Goal: Book appointment/travel/reservation

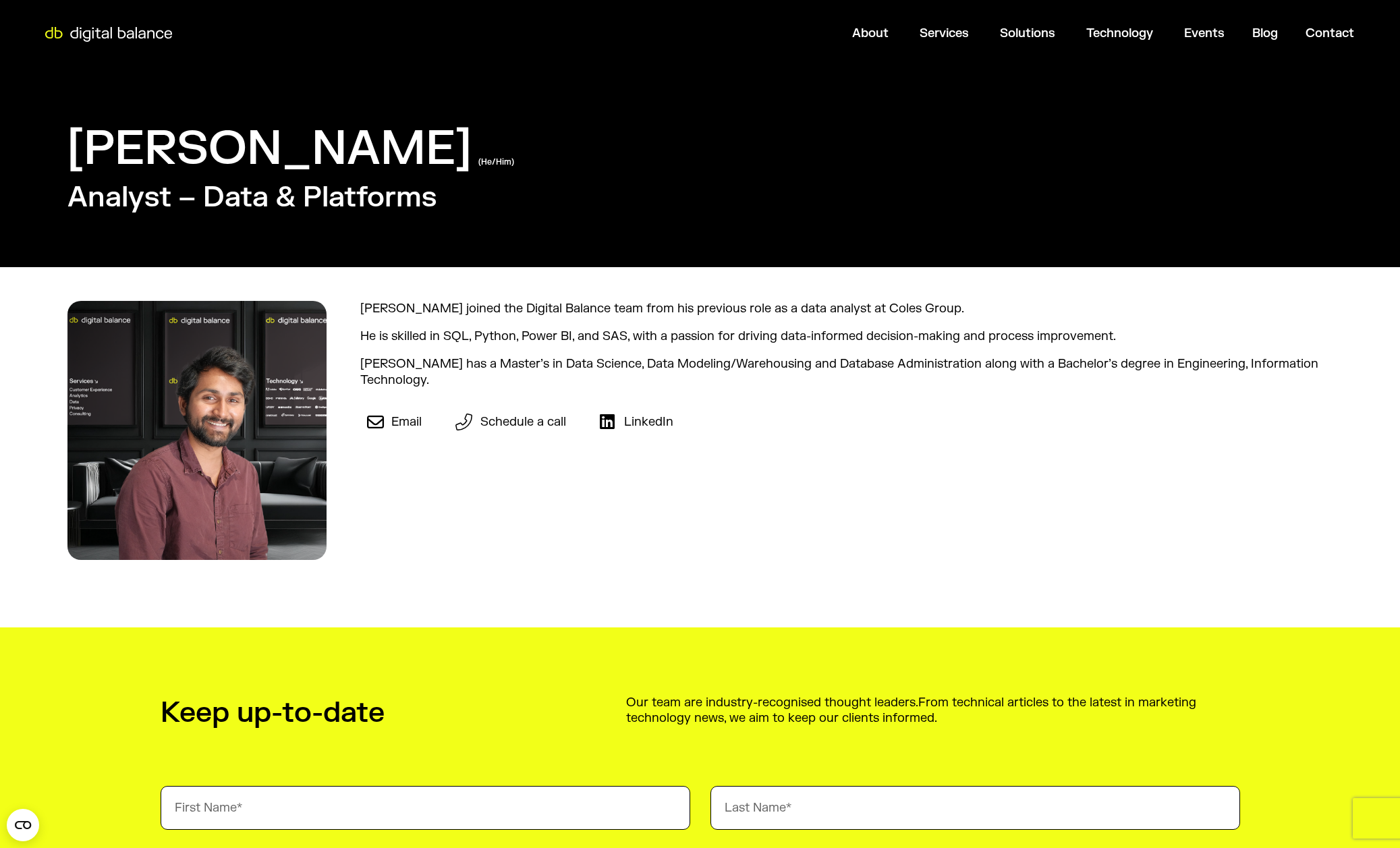
click at [538, 424] on span "Schedule a call" at bounding box center [521, 421] width 89 height 15
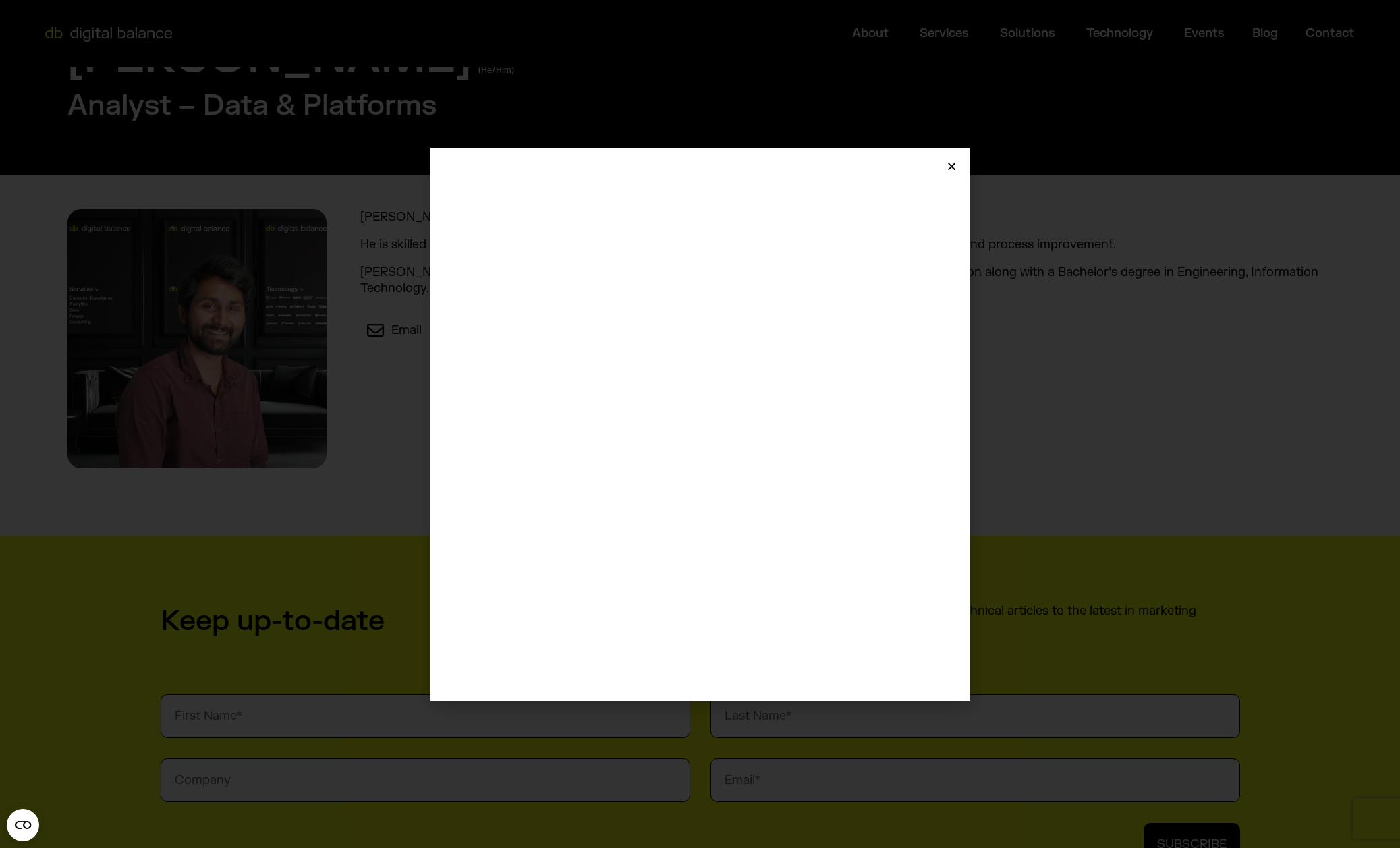
scroll to position [1044, 0]
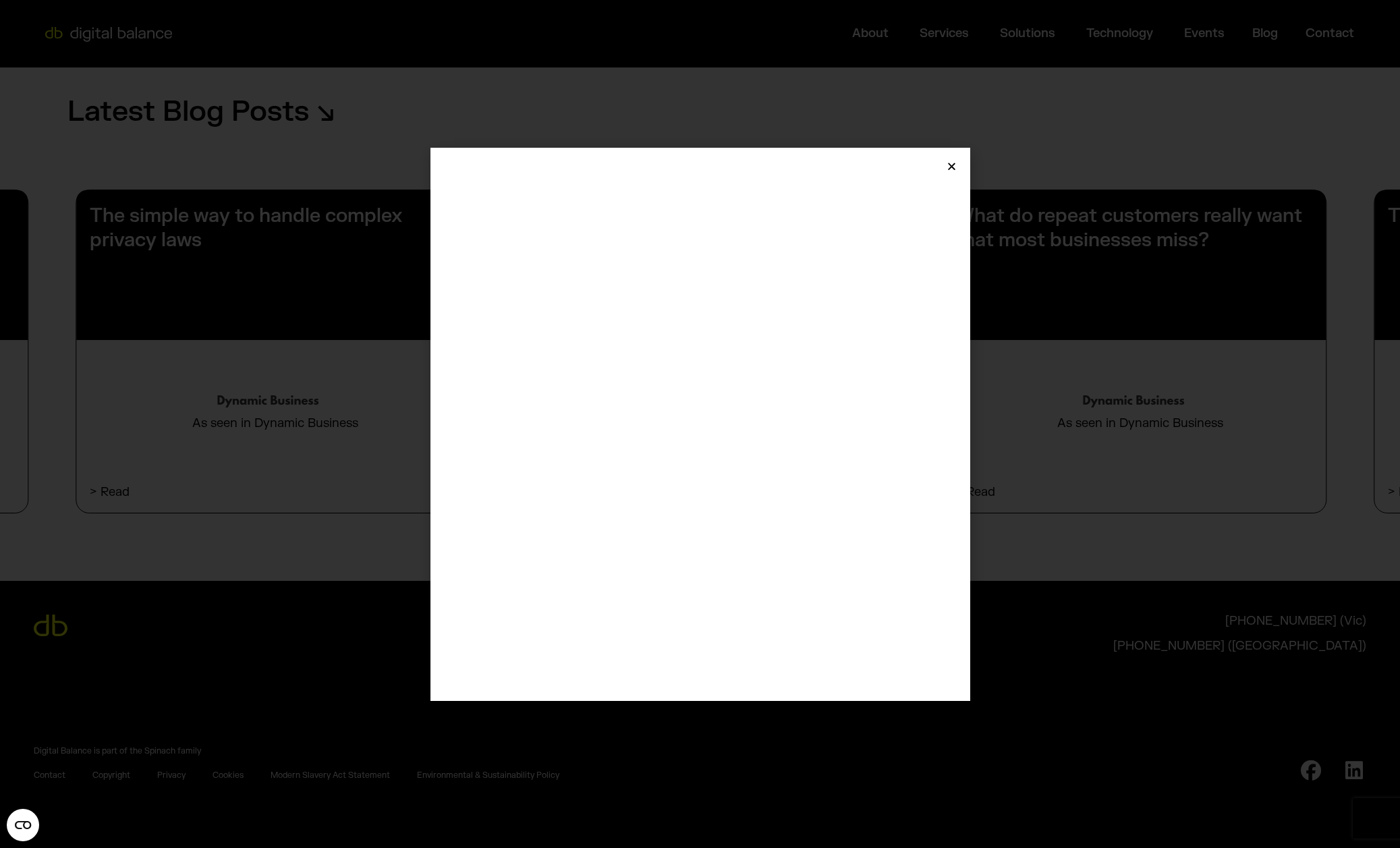
click at [953, 167] on icon "Close" at bounding box center [951, 165] width 10 height 10
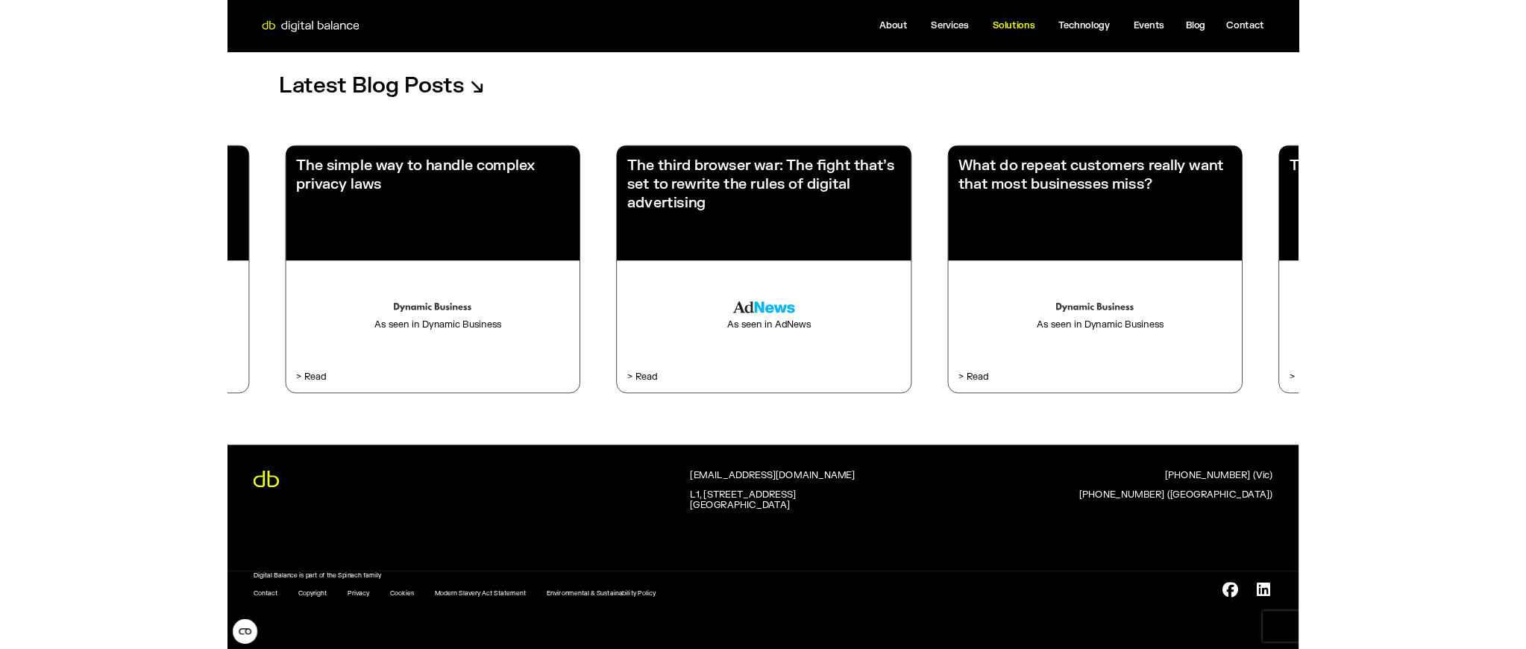
scroll to position [37, 0]
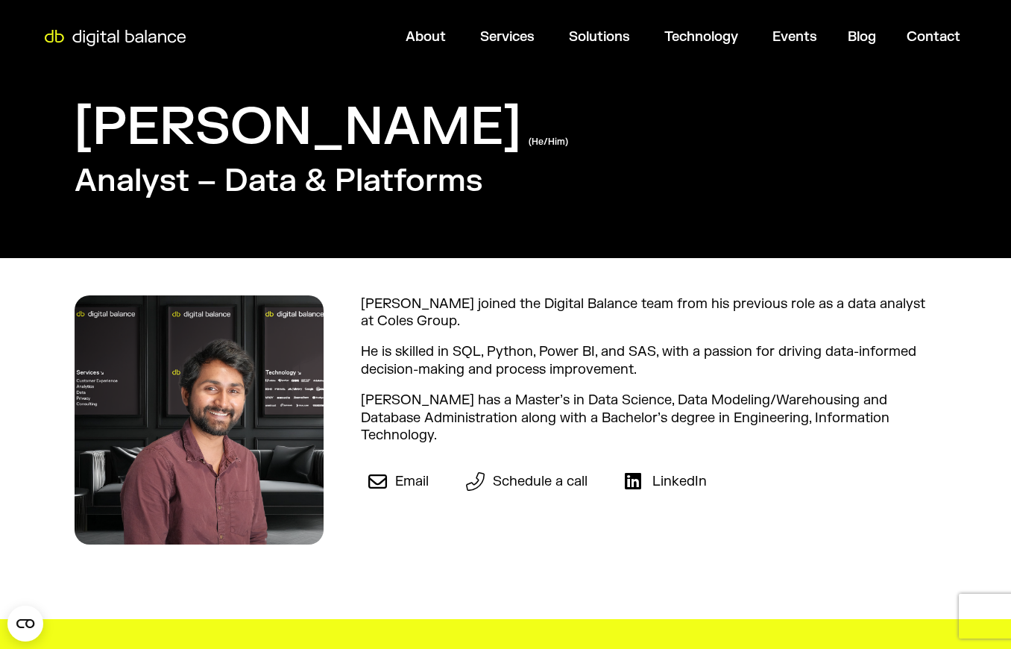
click at [520, 473] on span "Schedule a call" at bounding box center [538, 481] width 98 height 17
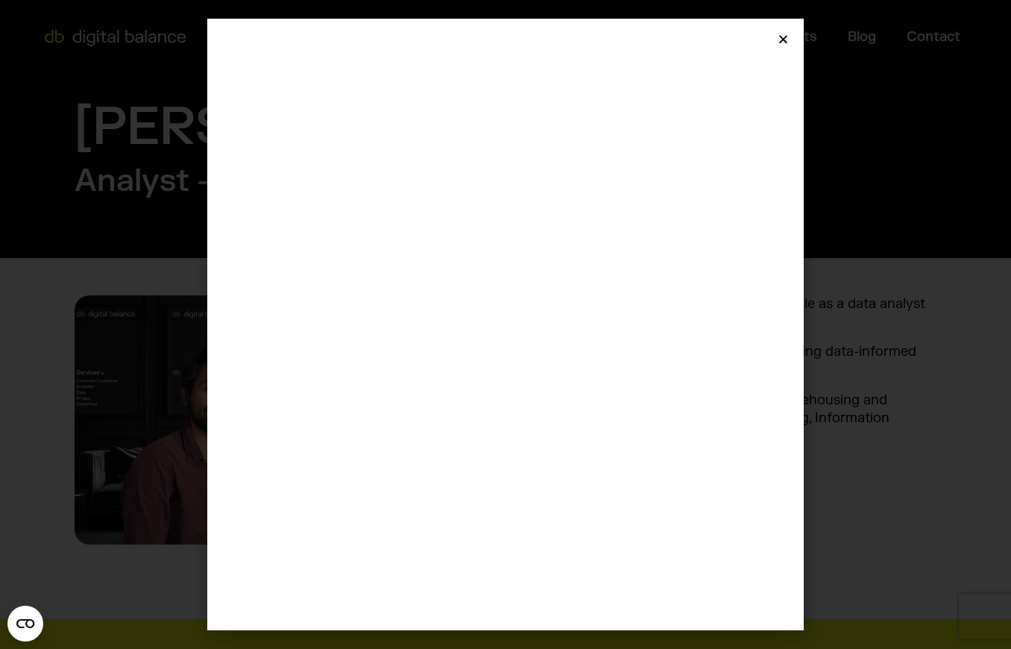
click at [782, 36] on icon "Close" at bounding box center [783, 39] width 11 height 11
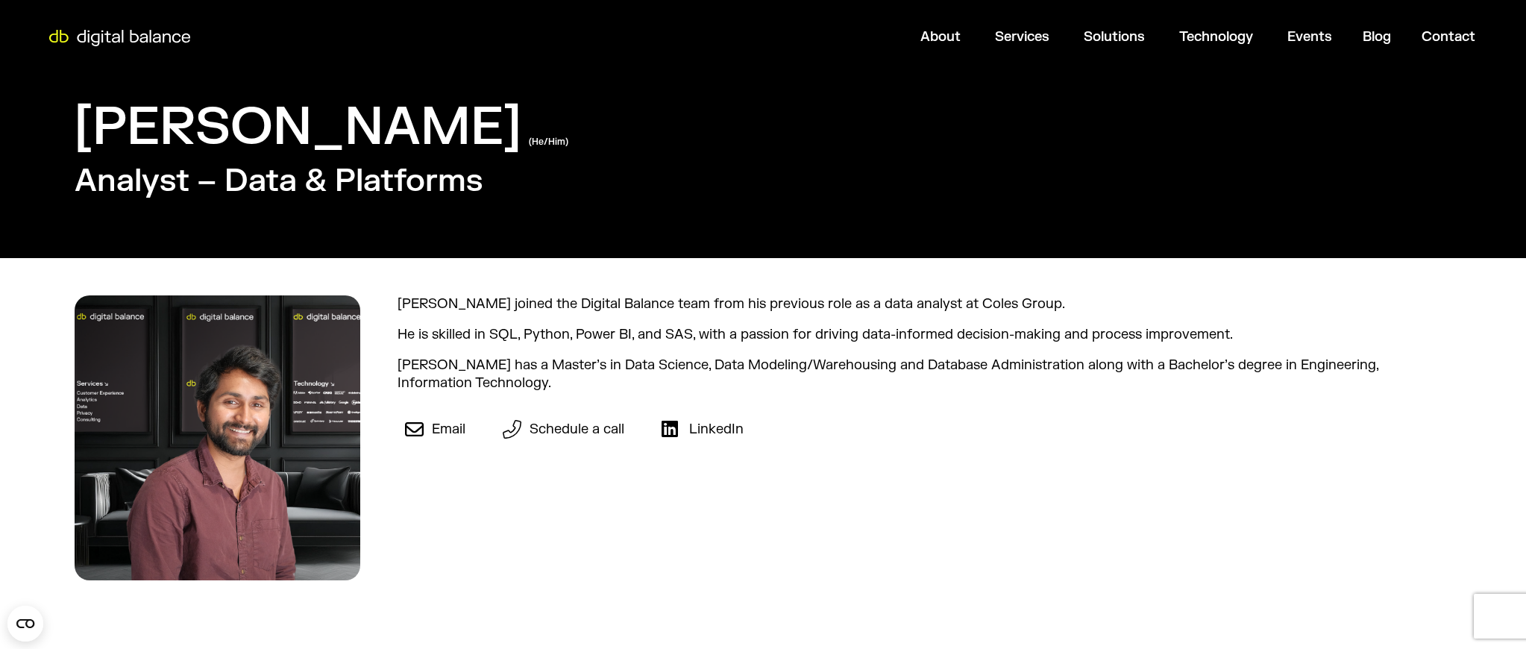
click at [571, 427] on span "Schedule a call" at bounding box center [575, 429] width 98 height 17
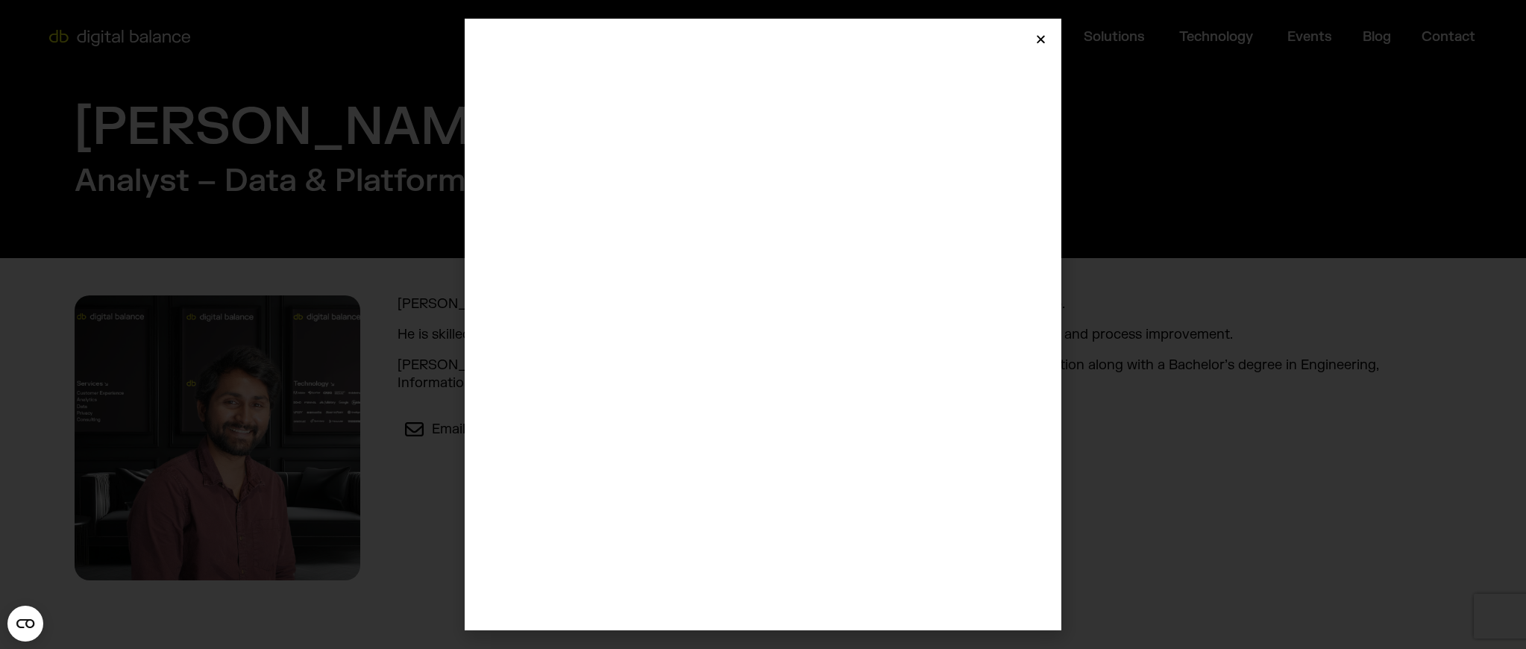
click at [1039, 38] on icon "Close" at bounding box center [1040, 39] width 11 height 11
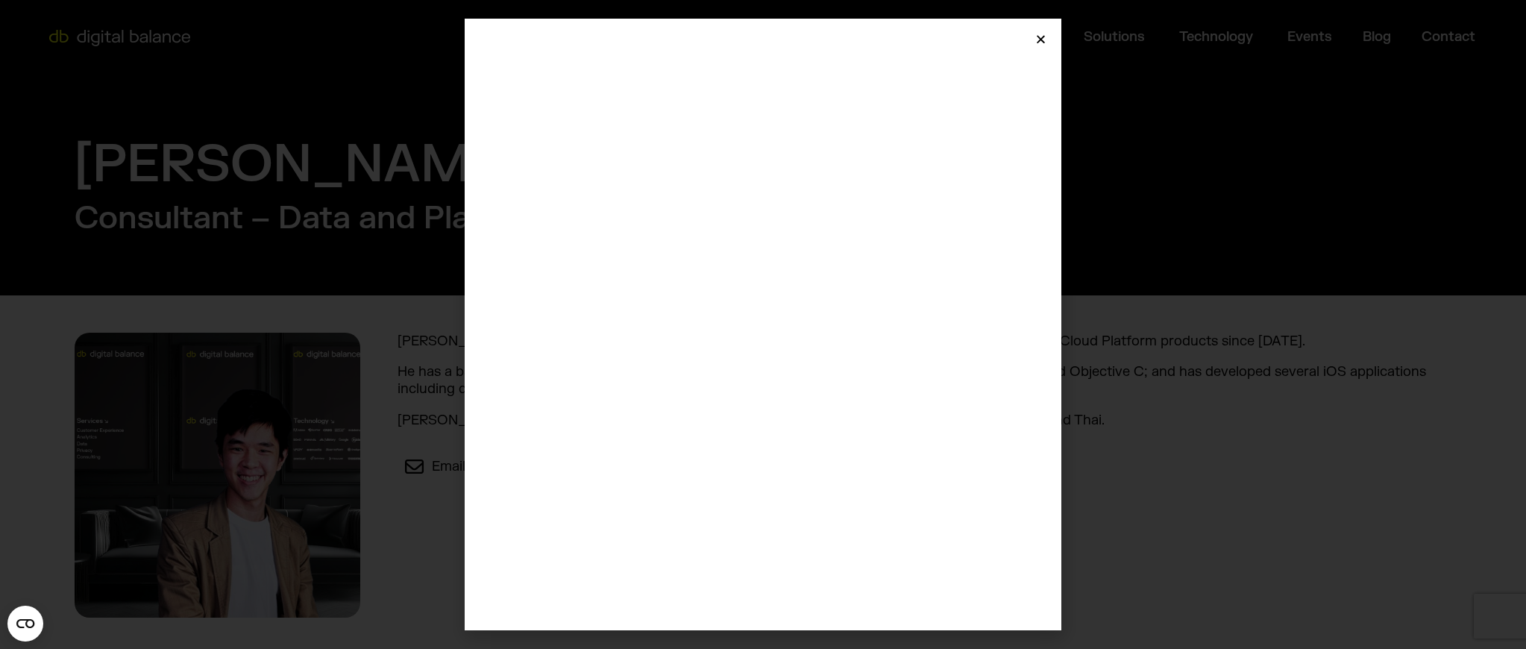
click at [1036, 39] on icon "Close" at bounding box center [1040, 39] width 11 height 11
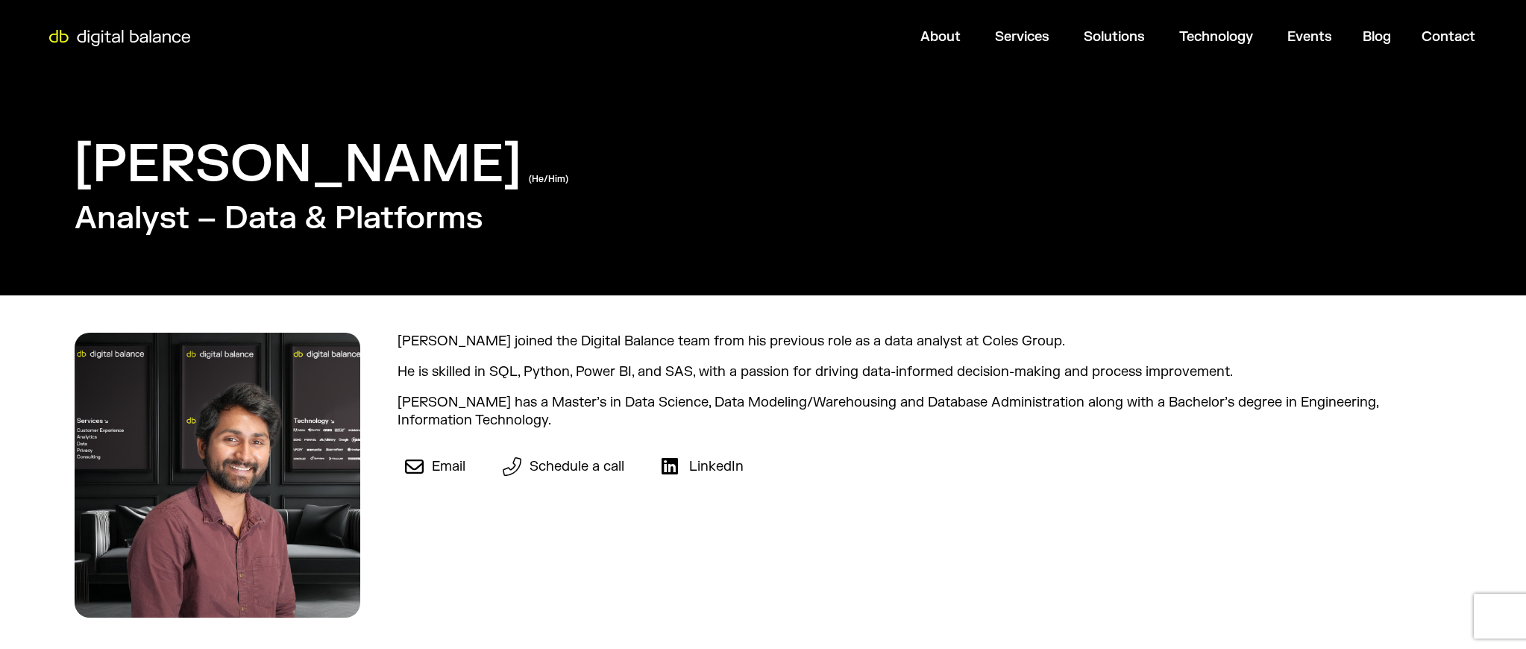
scroll to position [37, 0]
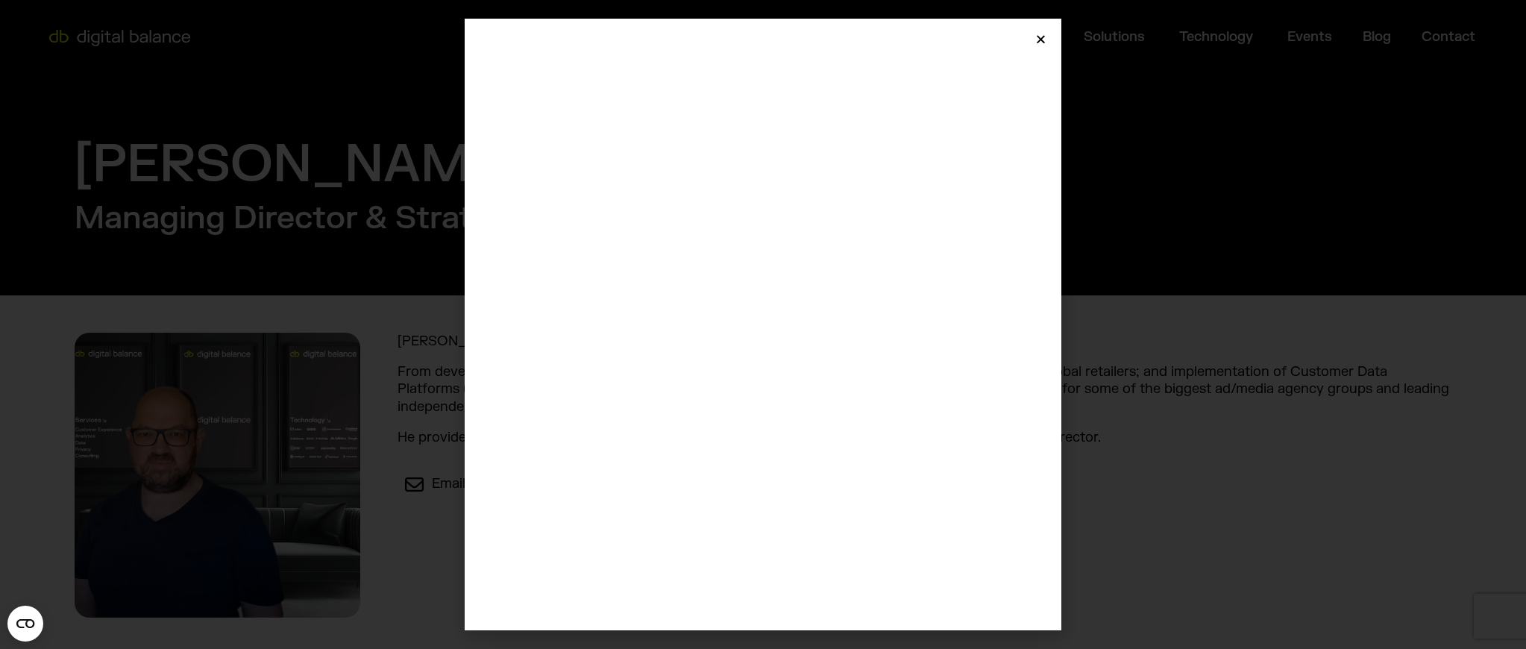
click at [1045, 40] on icon "Close" at bounding box center [1040, 39] width 11 height 11
